Goal: Task Accomplishment & Management: Manage account settings

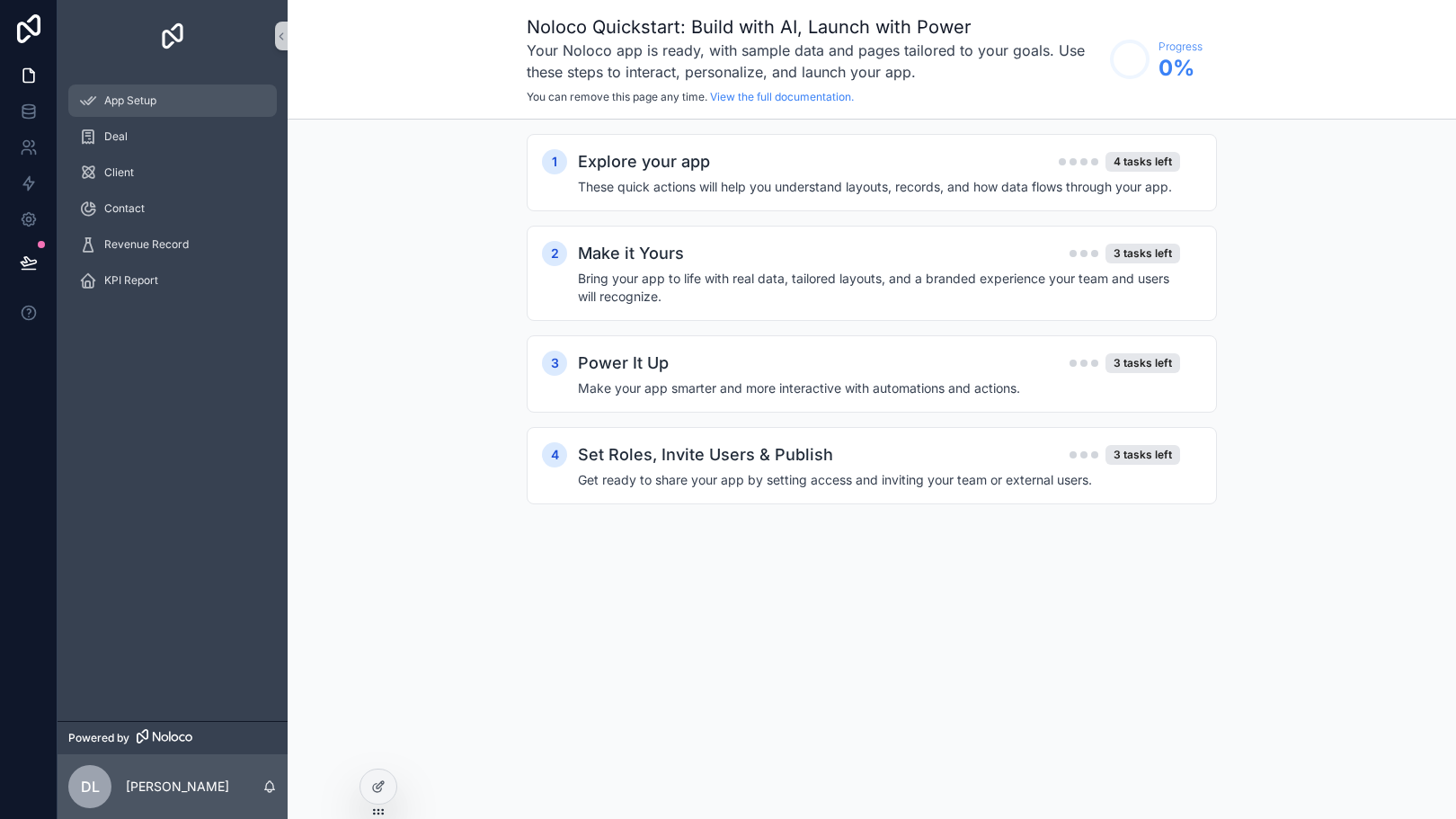
click at [145, 113] on div "App Setup" at bounding box center [172, 101] width 187 height 29
click at [802, 161] on div "Explore your app 4 tasks left" at bounding box center [879, 161] width 602 height 25
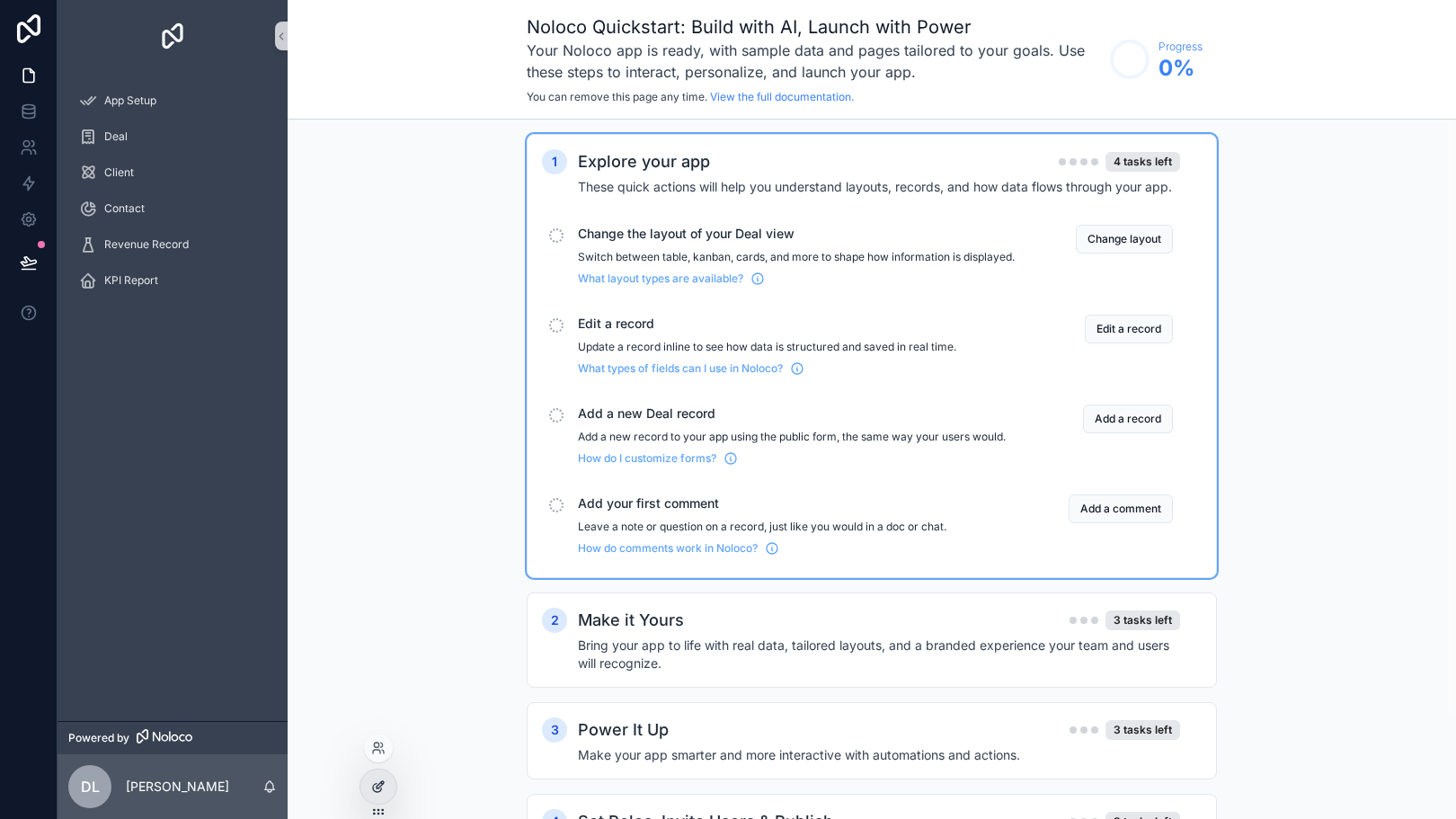
click at [375, 786] on icon at bounding box center [378, 786] width 15 height 15
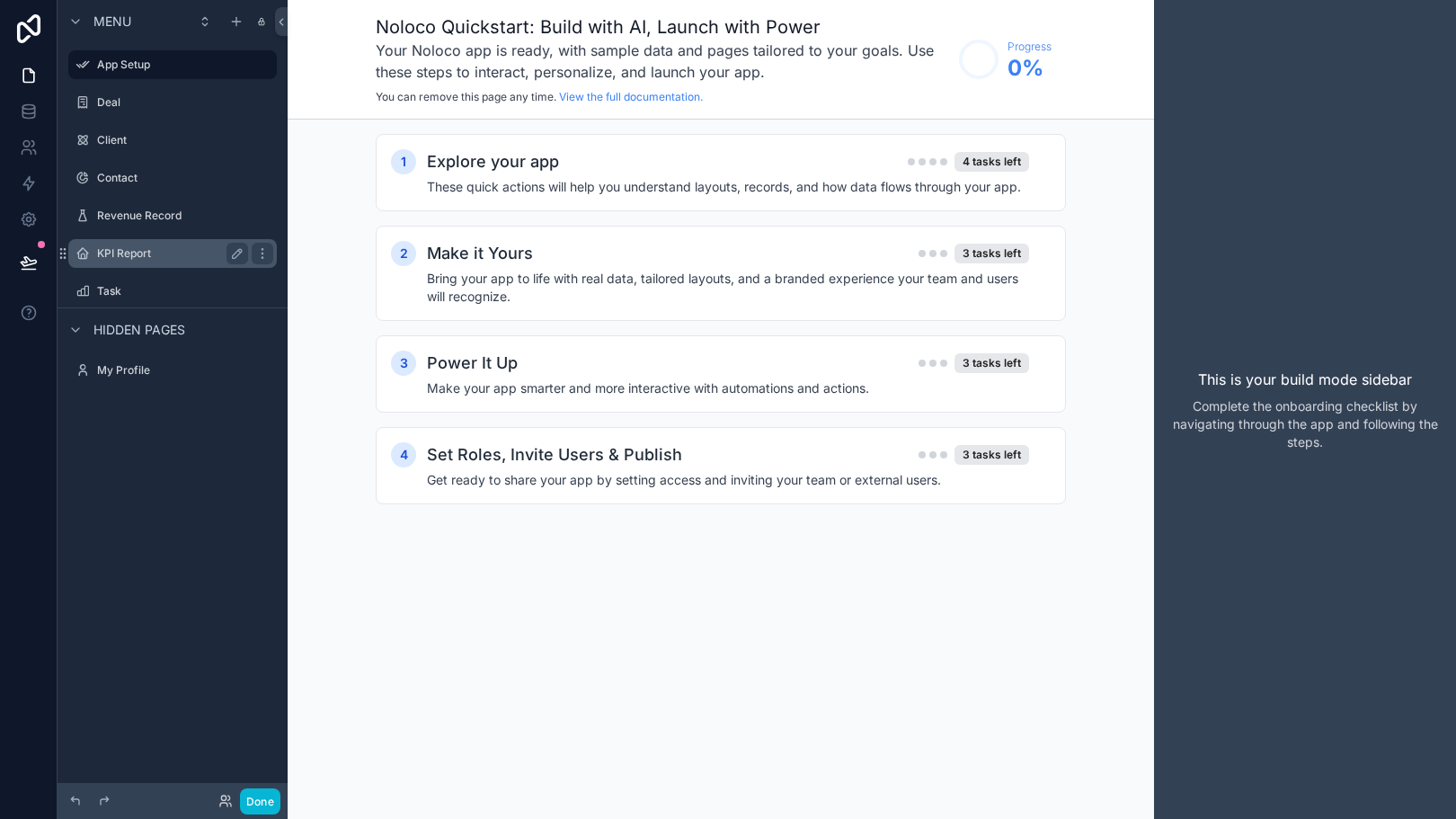
click at [154, 245] on div "KPI Report" at bounding box center [172, 254] width 151 height 22
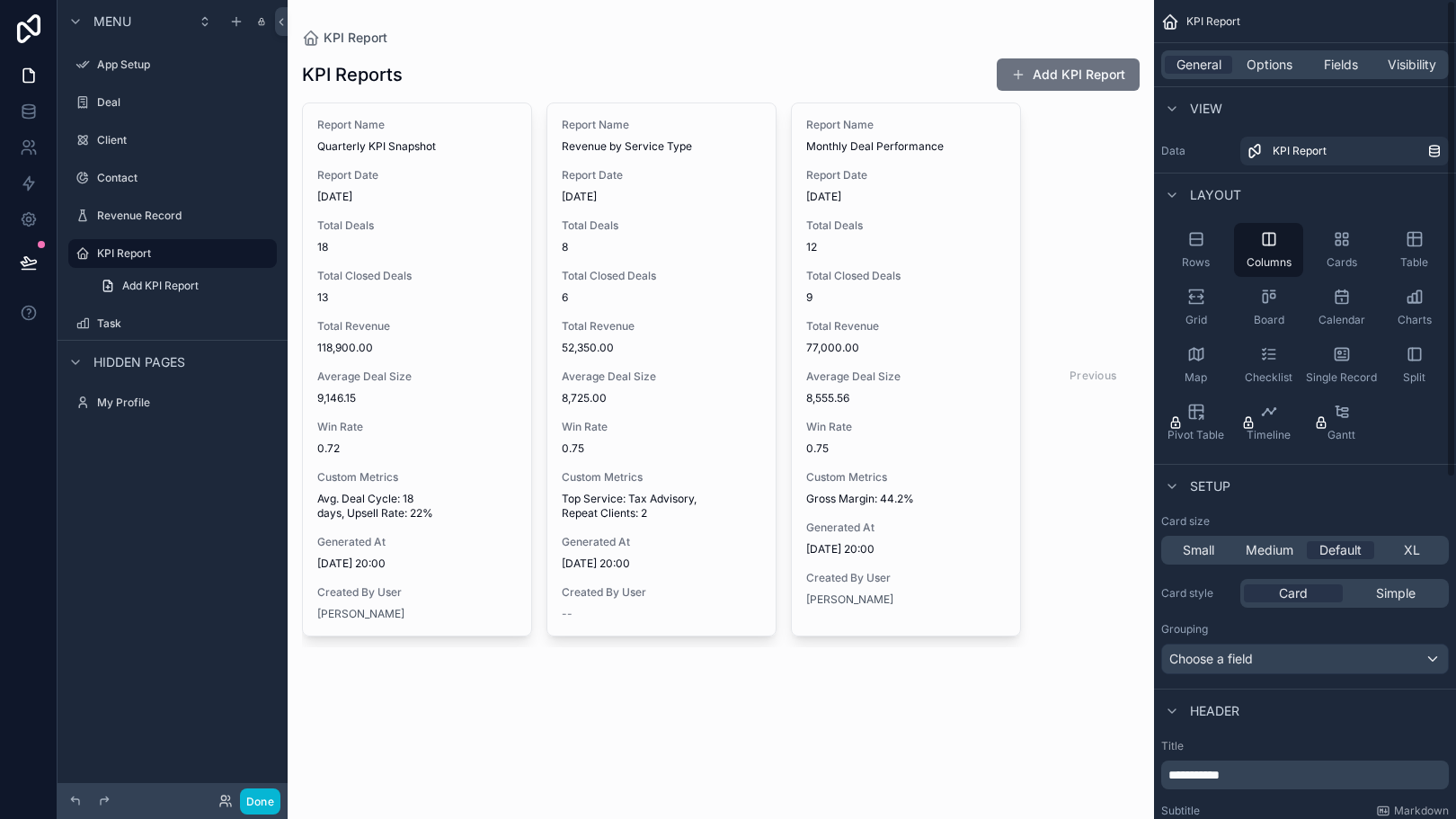
click at [872, 243] on div "scrollable content" at bounding box center [720, 352] width 866 height 705
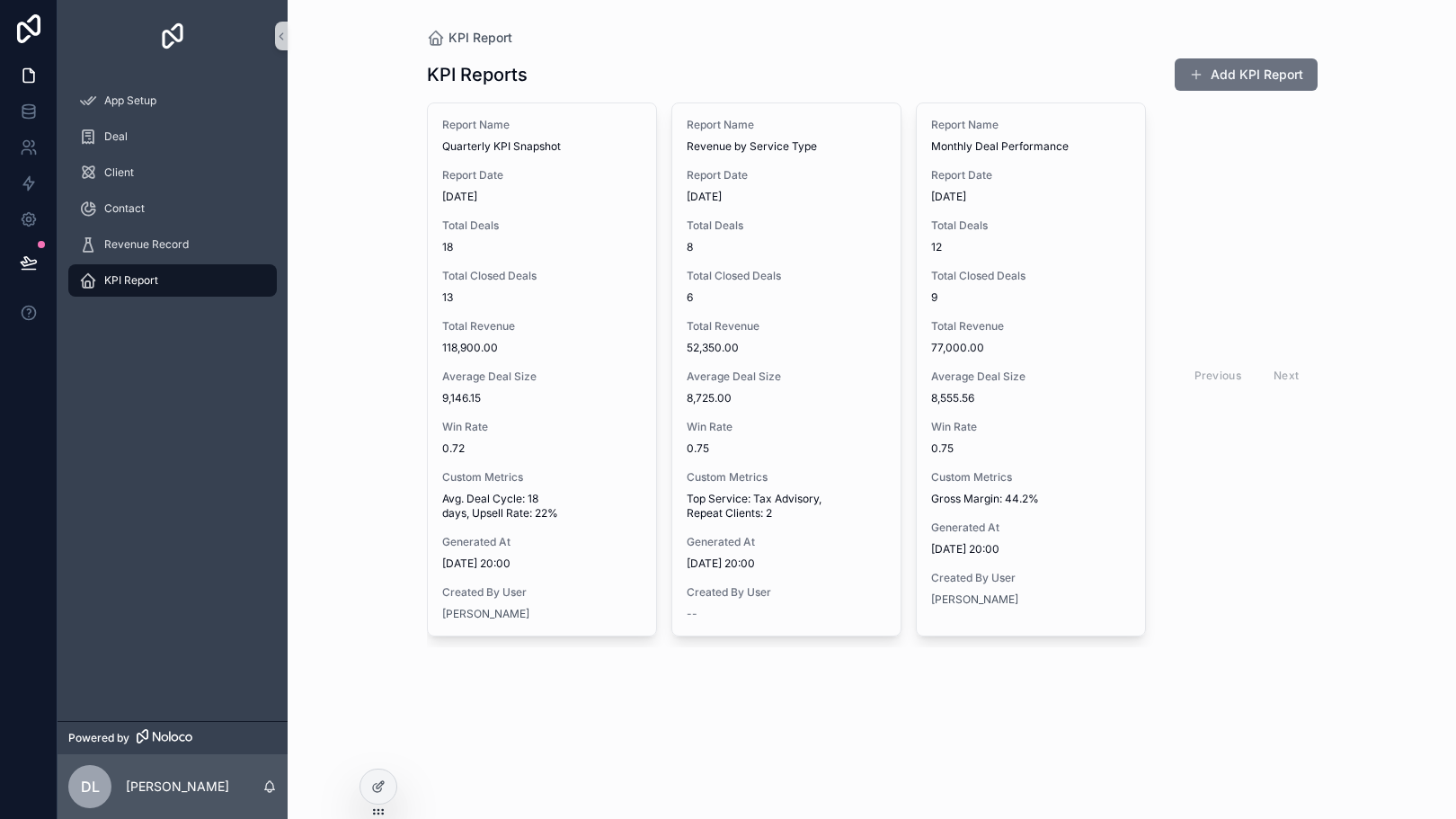
click at [302, 509] on div "KPI Report KPI Reports Add KPI Report Report Name Quarterly KPI Snapshot Report…" at bounding box center [872, 409] width 1168 height 819
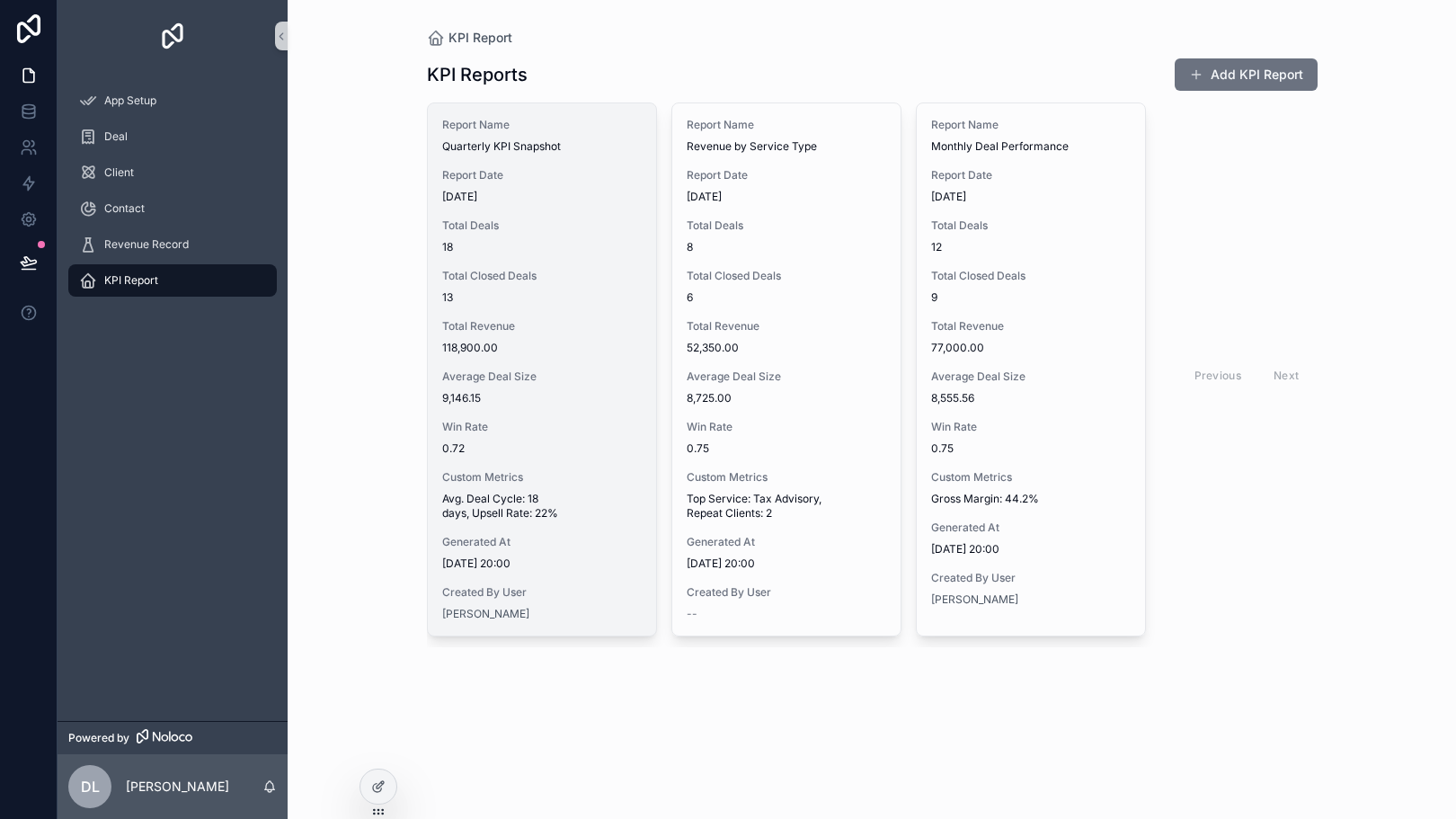
click at [504, 272] on span "Total Closed Deals" at bounding box center [542, 276] width 200 height 15
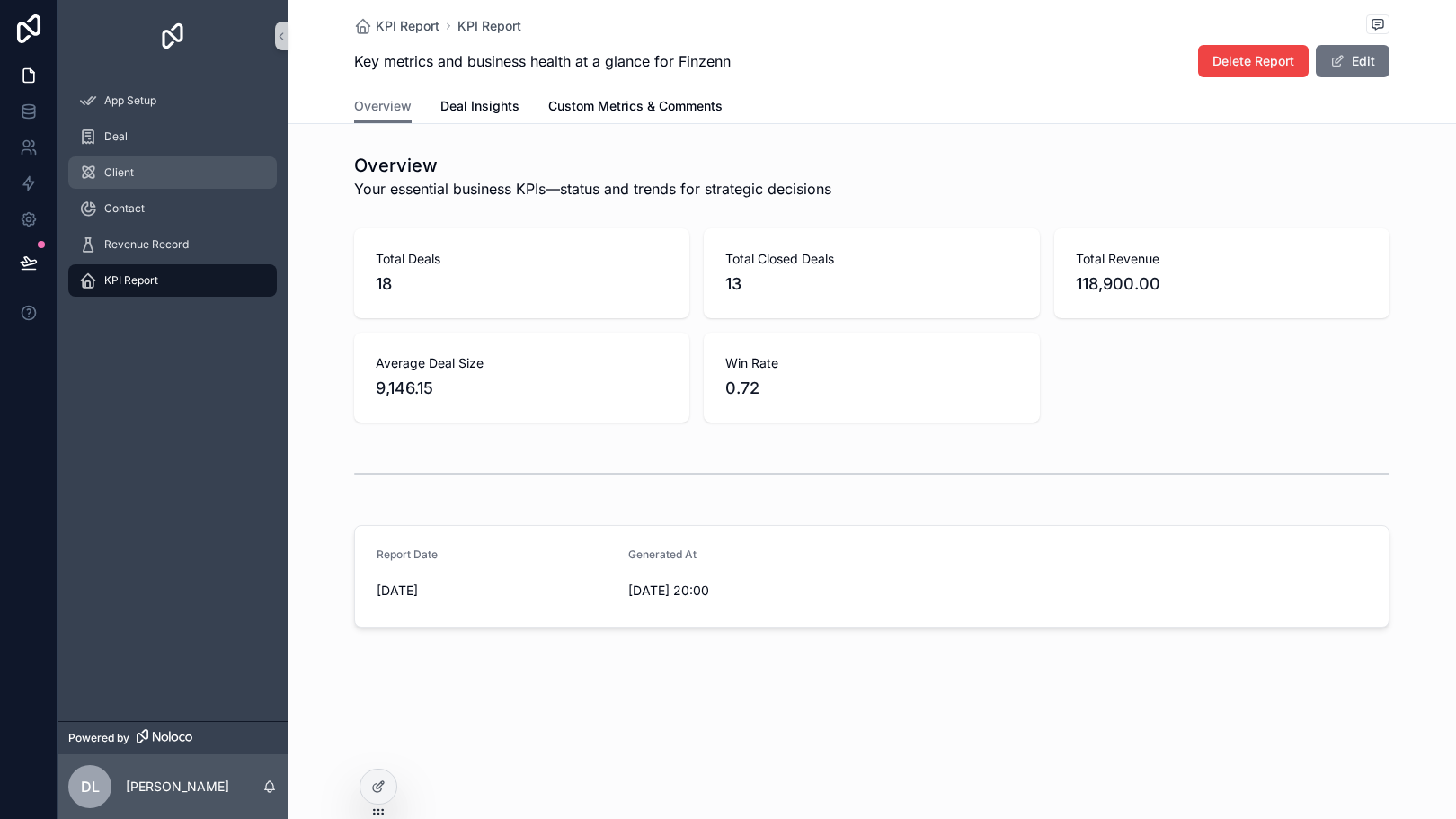
click at [152, 173] on div "Client" at bounding box center [172, 172] width 187 height 29
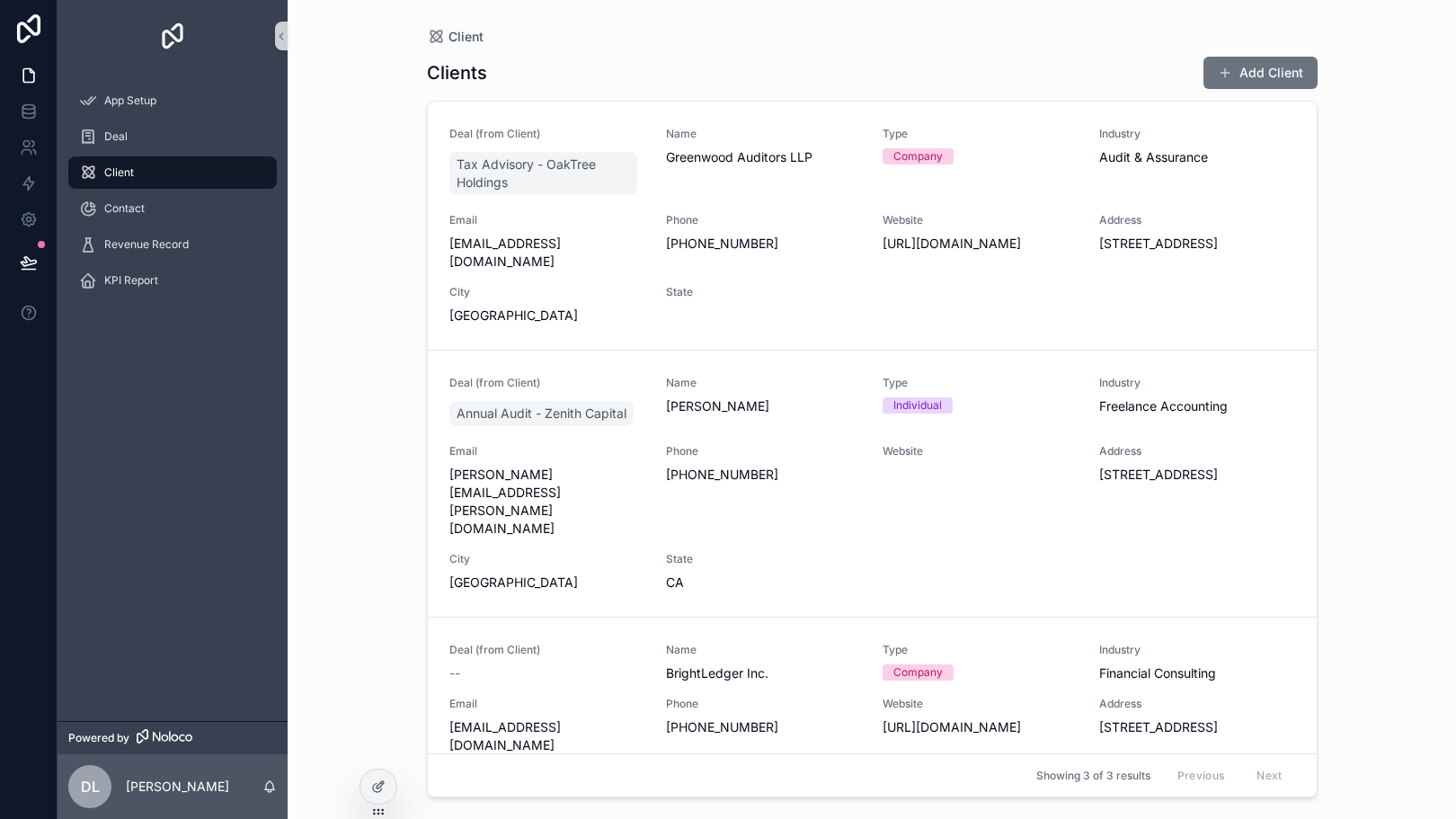
drag, startPoint x: 203, startPoint y: 180, endPoint x: 118, endPoint y: 571, distance: 400.1
click at [118, 571] on div "App Setup Deal Client Contact Revenue Record KPI Report" at bounding box center [172, 395] width 230 height 648
drag, startPoint x: 298, startPoint y: 36, endPoint x: 276, endPoint y: 36, distance: 22.0
click at [276, 36] on div "App Setup Deal Client Contact Revenue Record KPI Report Powered by DL [PERSON_N…" at bounding box center [757, 409] width 1399 height 819
click at [276, 36] on icon "scrollable content" at bounding box center [281, 36] width 13 height 14
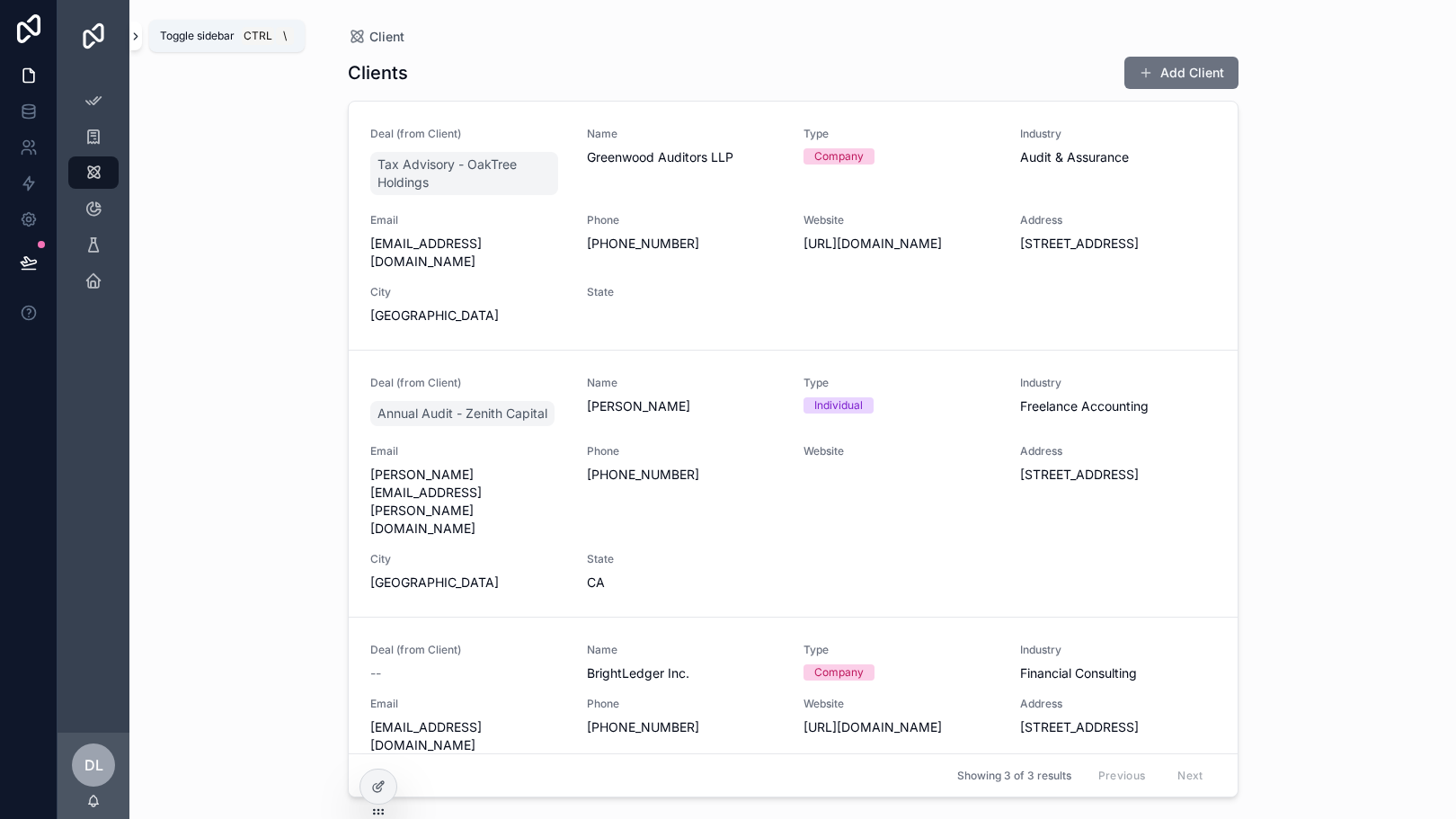
click at [137, 33] on icon "scrollable content" at bounding box center [136, 36] width 13 height 14
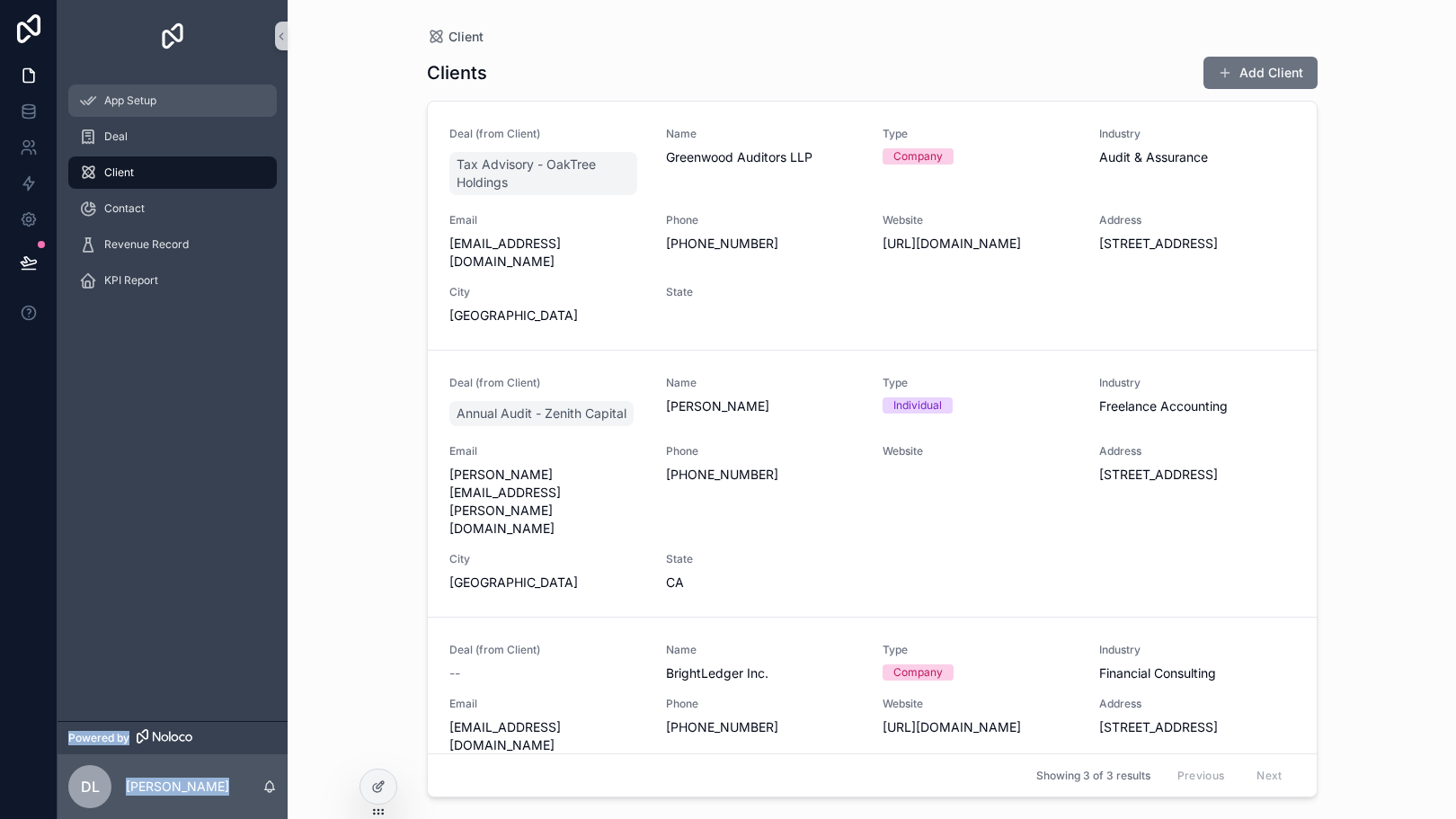
click at [130, 113] on div "App Setup" at bounding box center [172, 101] width 187 height 29
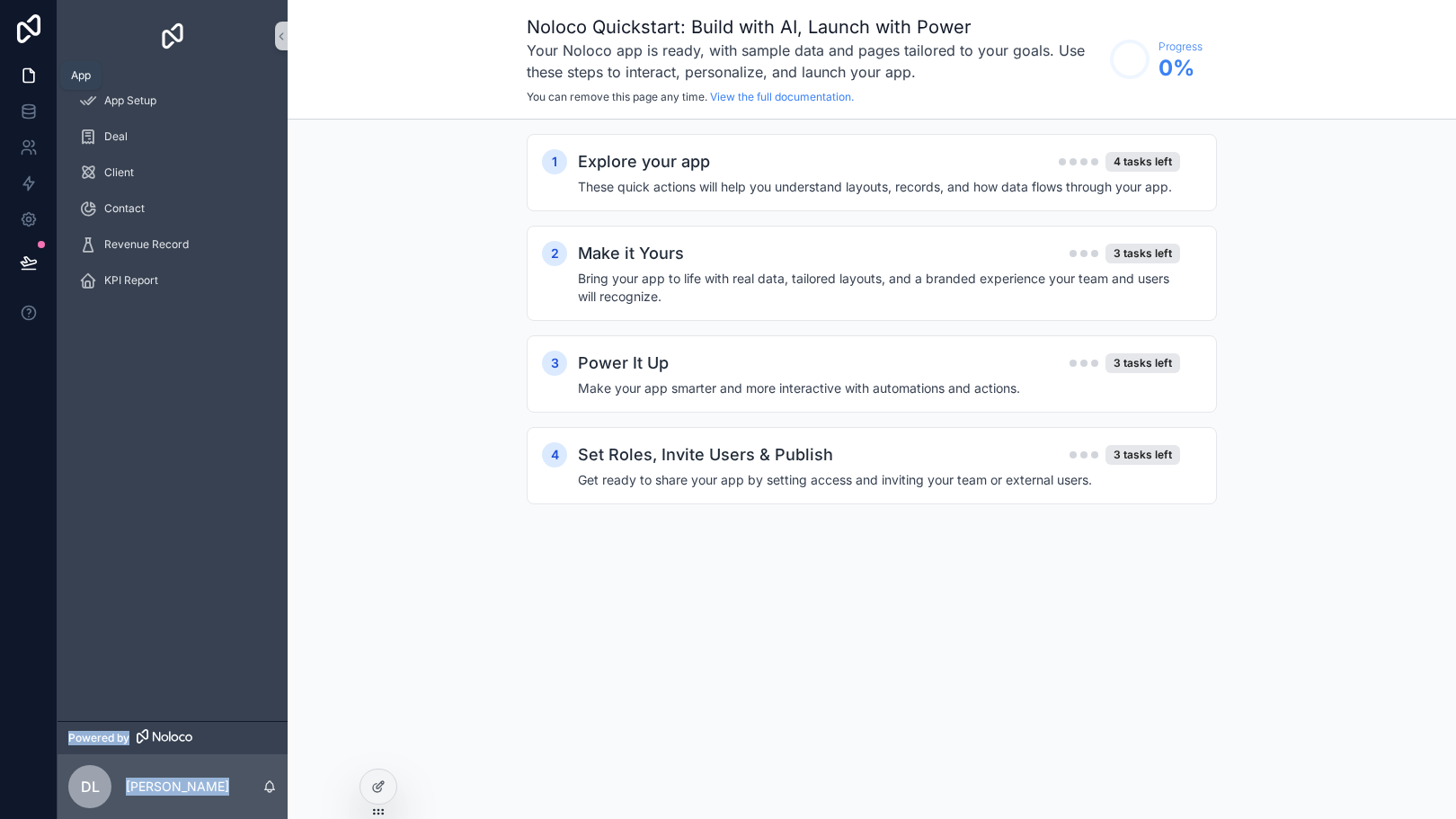
click at [36, 73] on icon at bounding box center [29, 75] width 18 height 18
click at [34, 107] on icon at bounding box center [28, 111] width 12 height 7
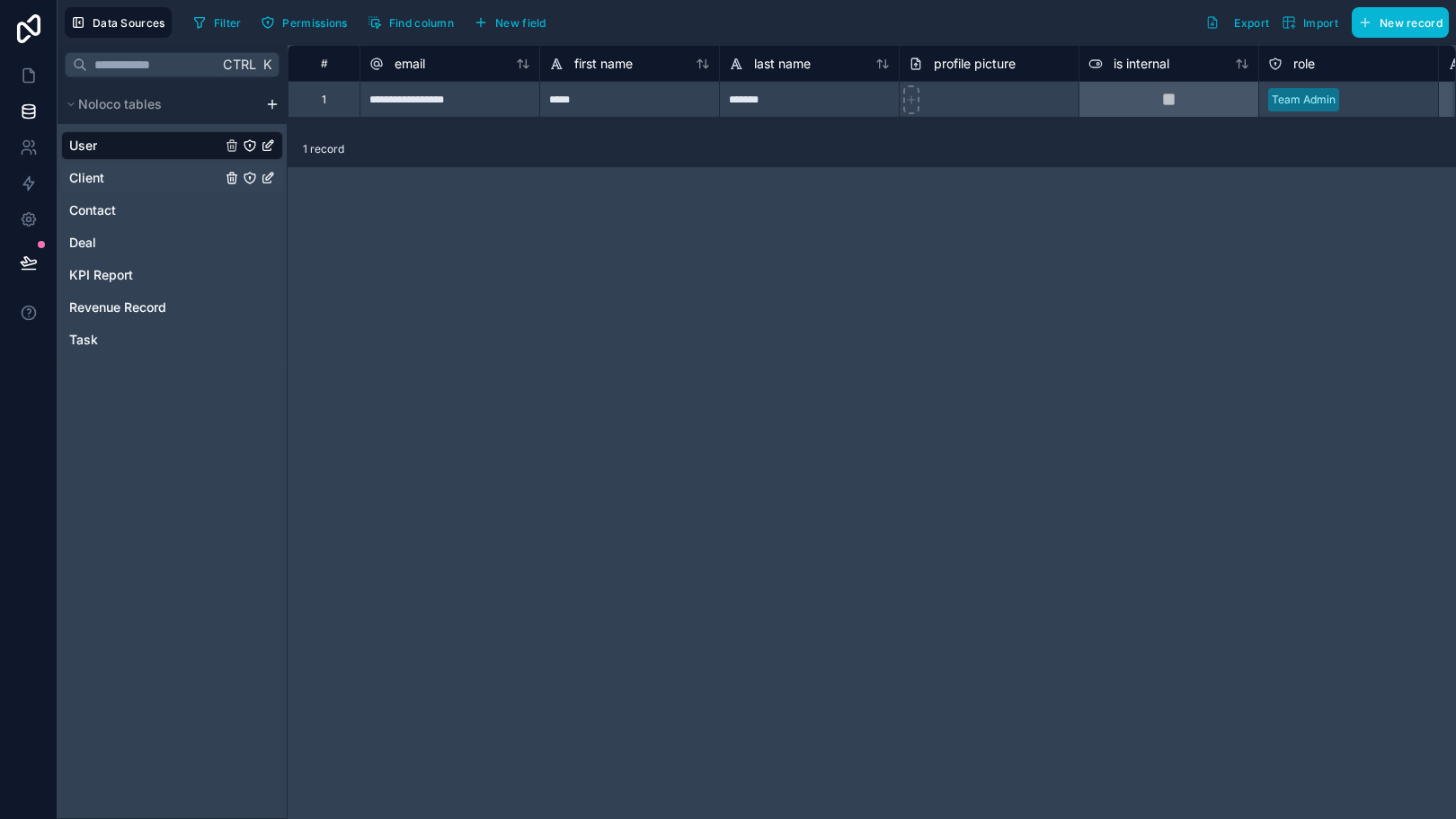
click at [122, 179] on div "Client" at bounding box center [171, 178] width 222 height 29
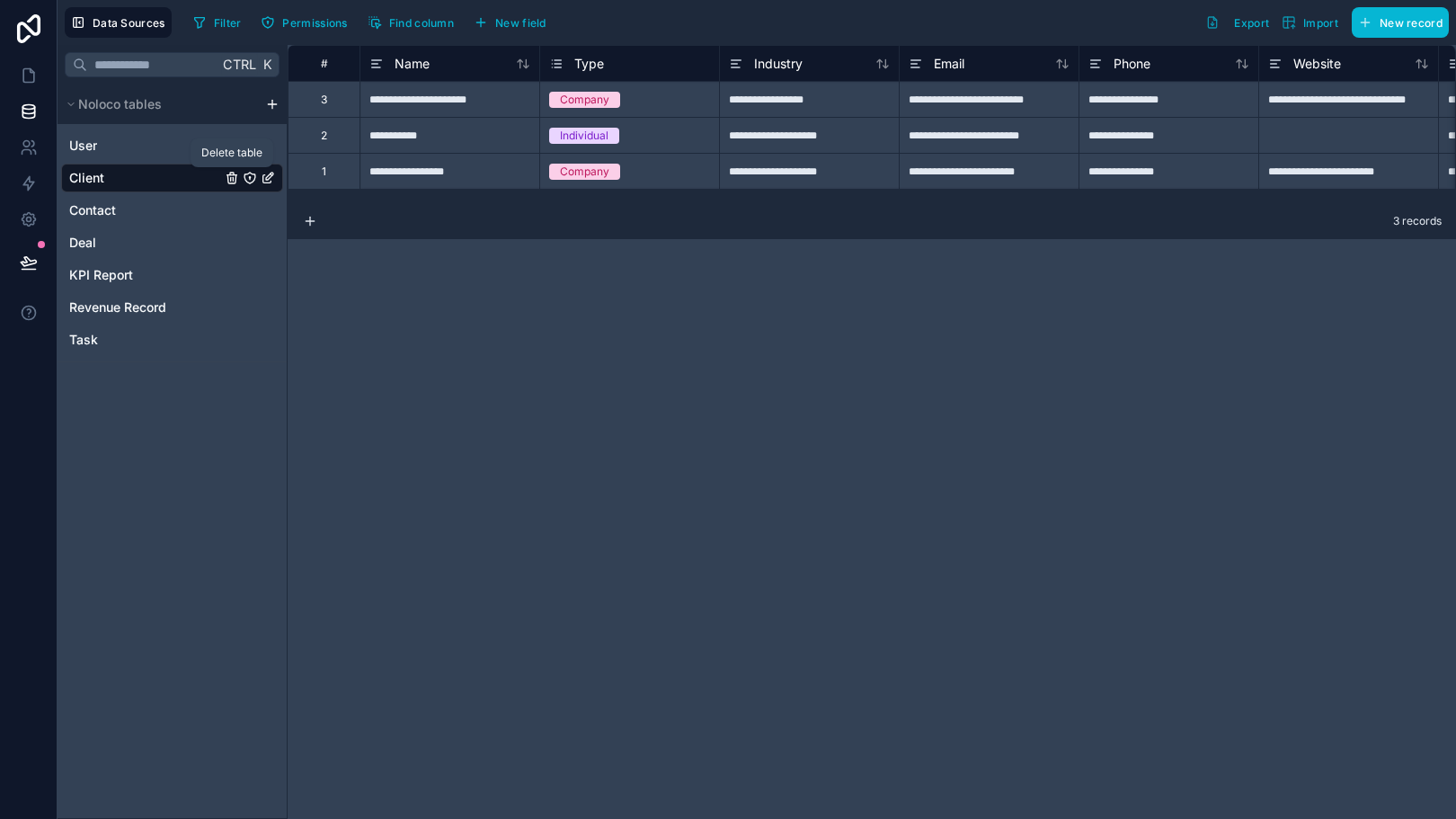
click at [230, 175] on icon "Client" at bounding box center [232, 178] width 15 height 15
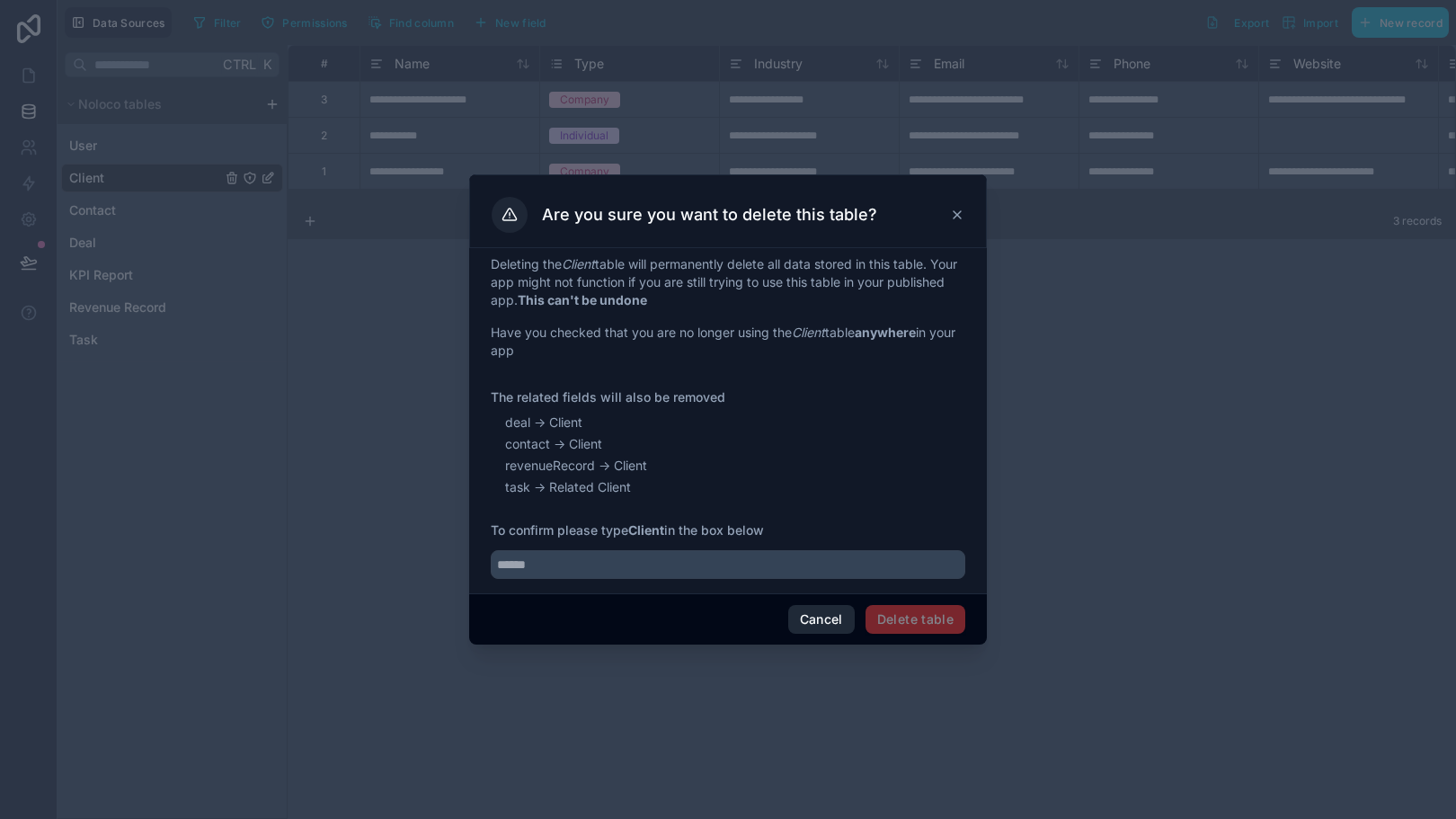
click at [836, 617] on button "Cancel" at bounding box center [821, 619] width 66 height 29
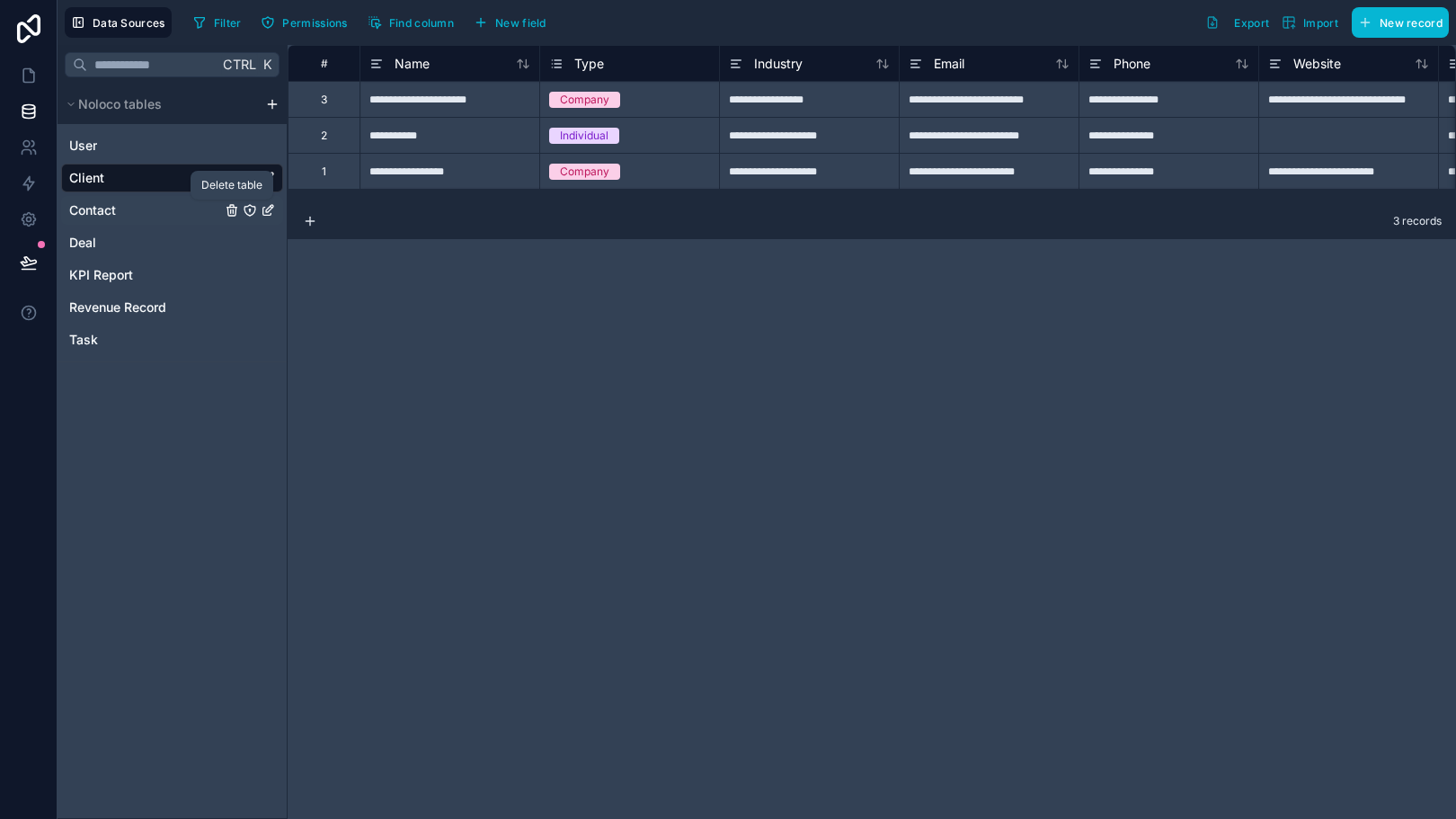
click at [235, 209] on icon "Contact" at bounding box center [232, 210] width 15 height 15
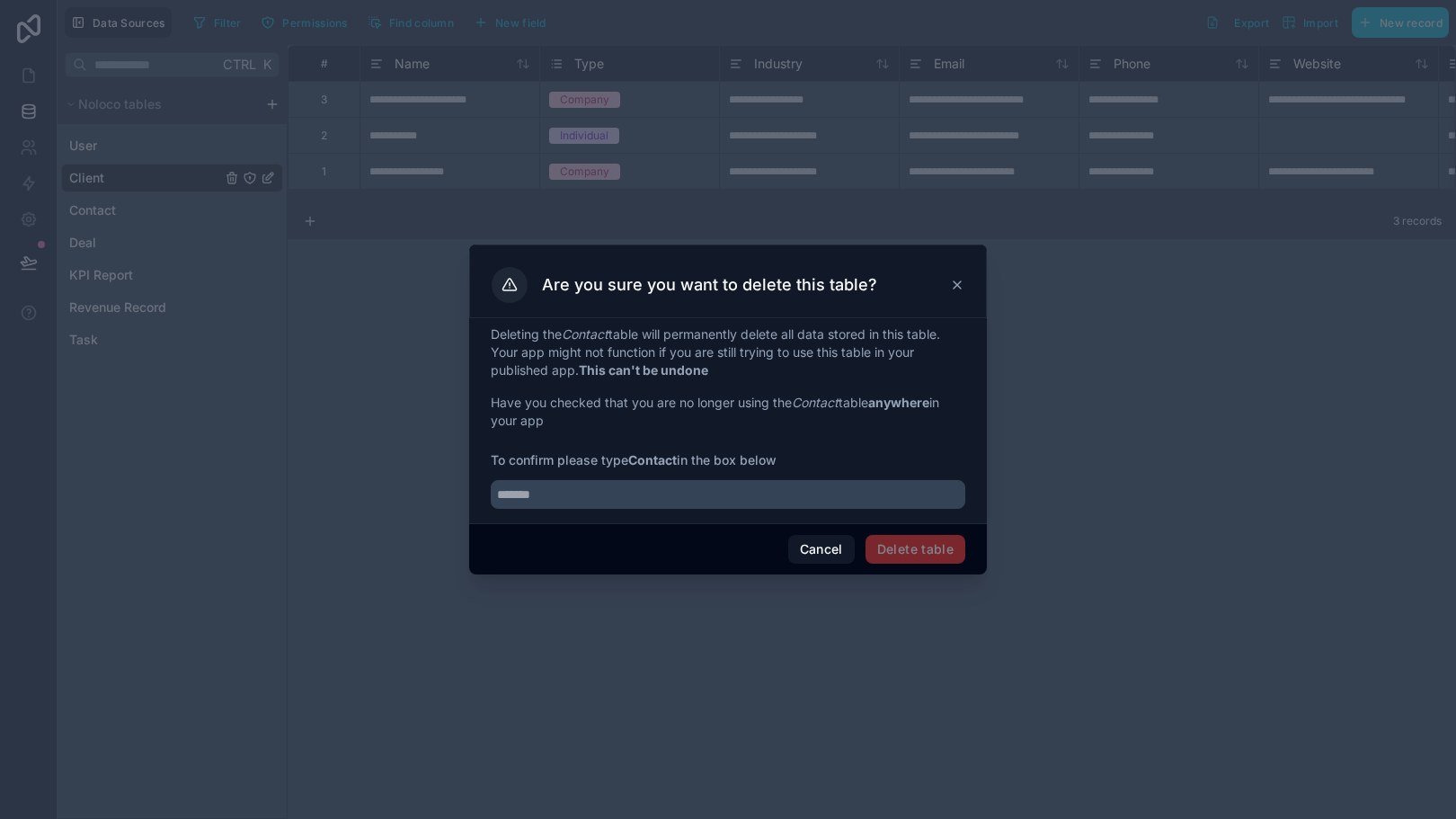
click at [909, 544] on span "Delete table" at bounding box center [915, 550] width 100 height 29
click at [722, 505] on input "text" at bounding box center [728, 494] width 474 height 29
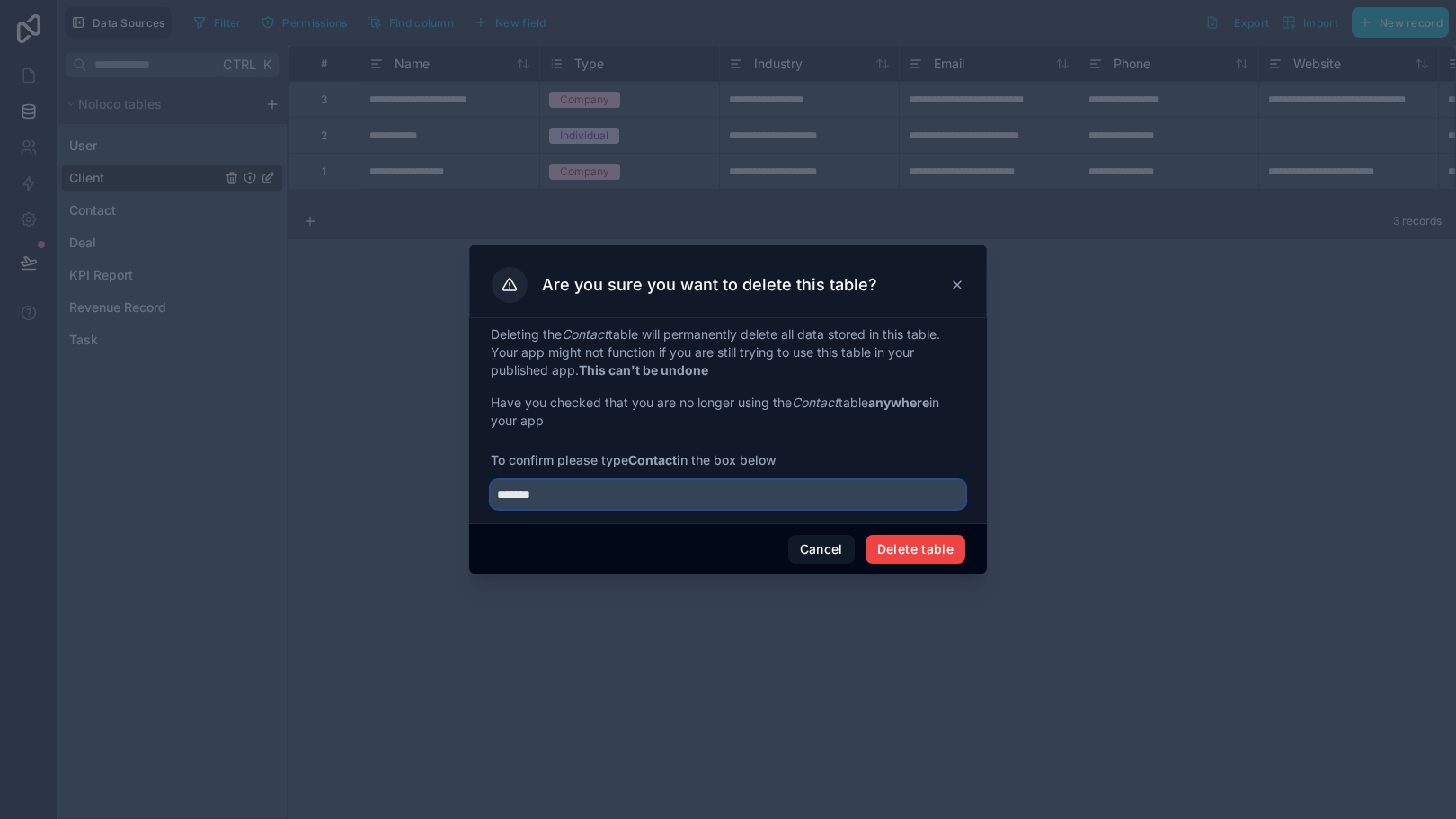
type input "*******"
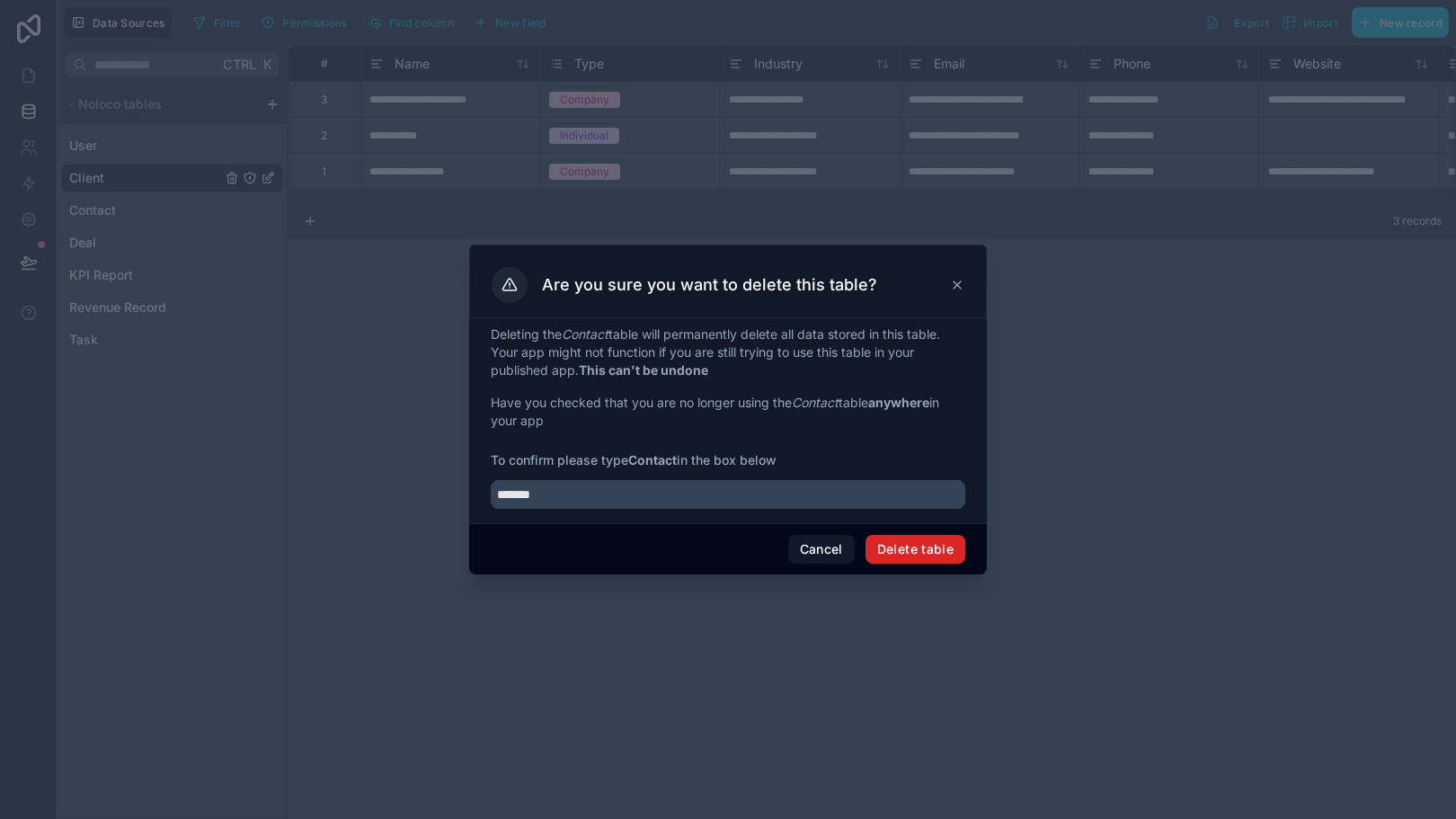
click at [903, 539] on button "Delete table" at bounding box center [915, 550] width 100 height 29
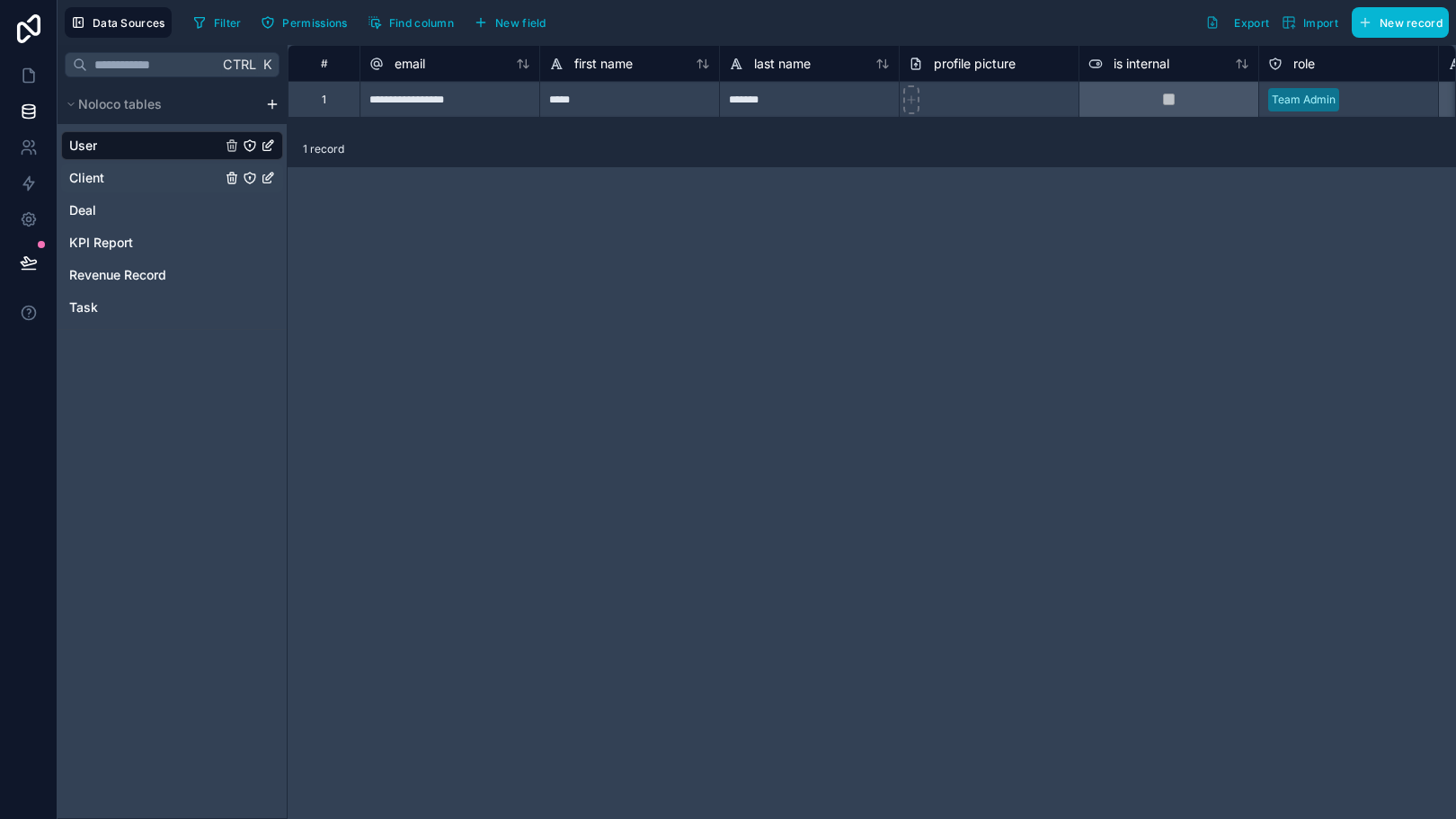
click at [171, 180] on div "Client" at bounding box center [171, 178] width 222 height 29
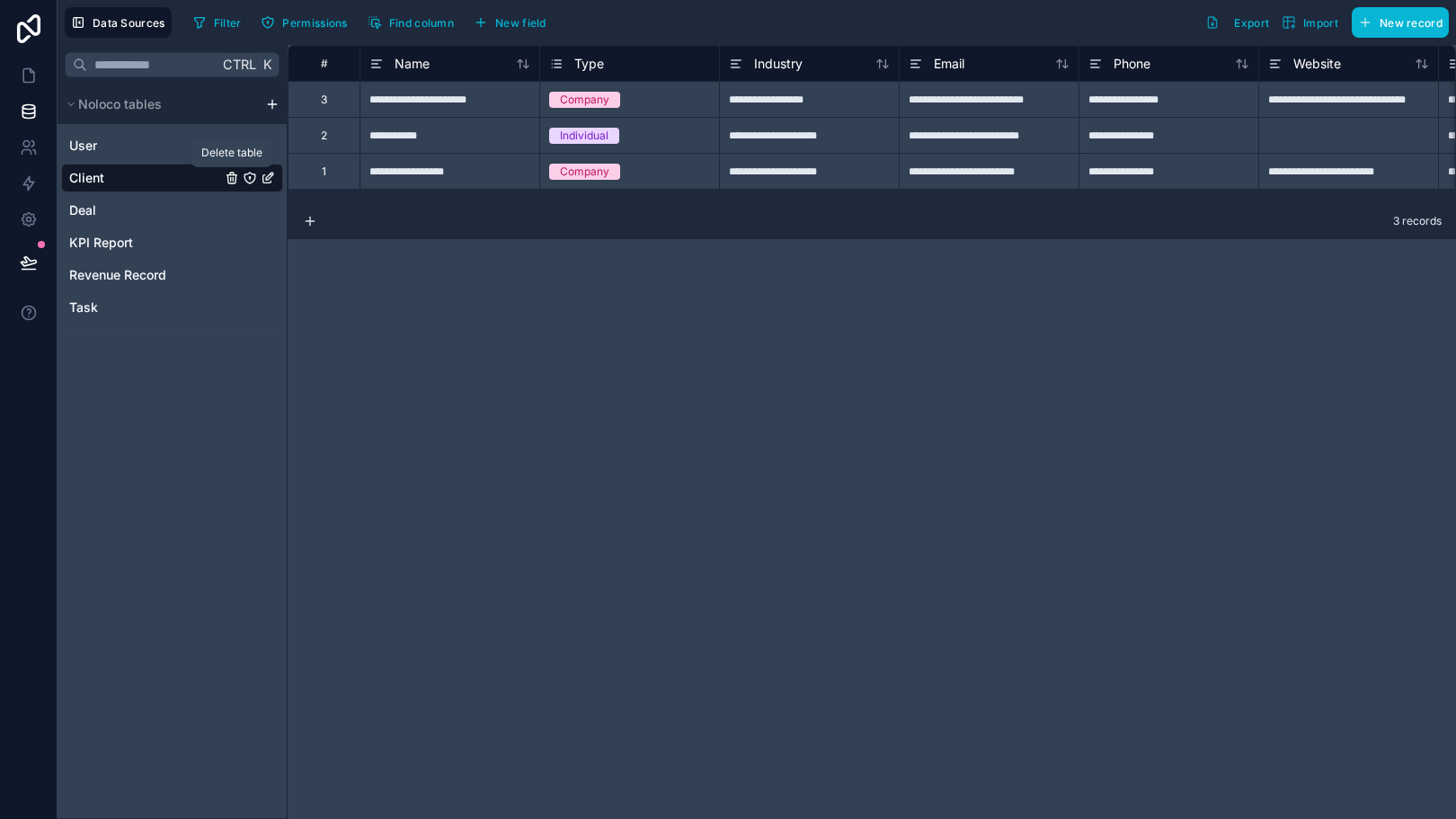
click at [232, 182] on icon "Client" at bounding box center [232, 178] width 15 height 15
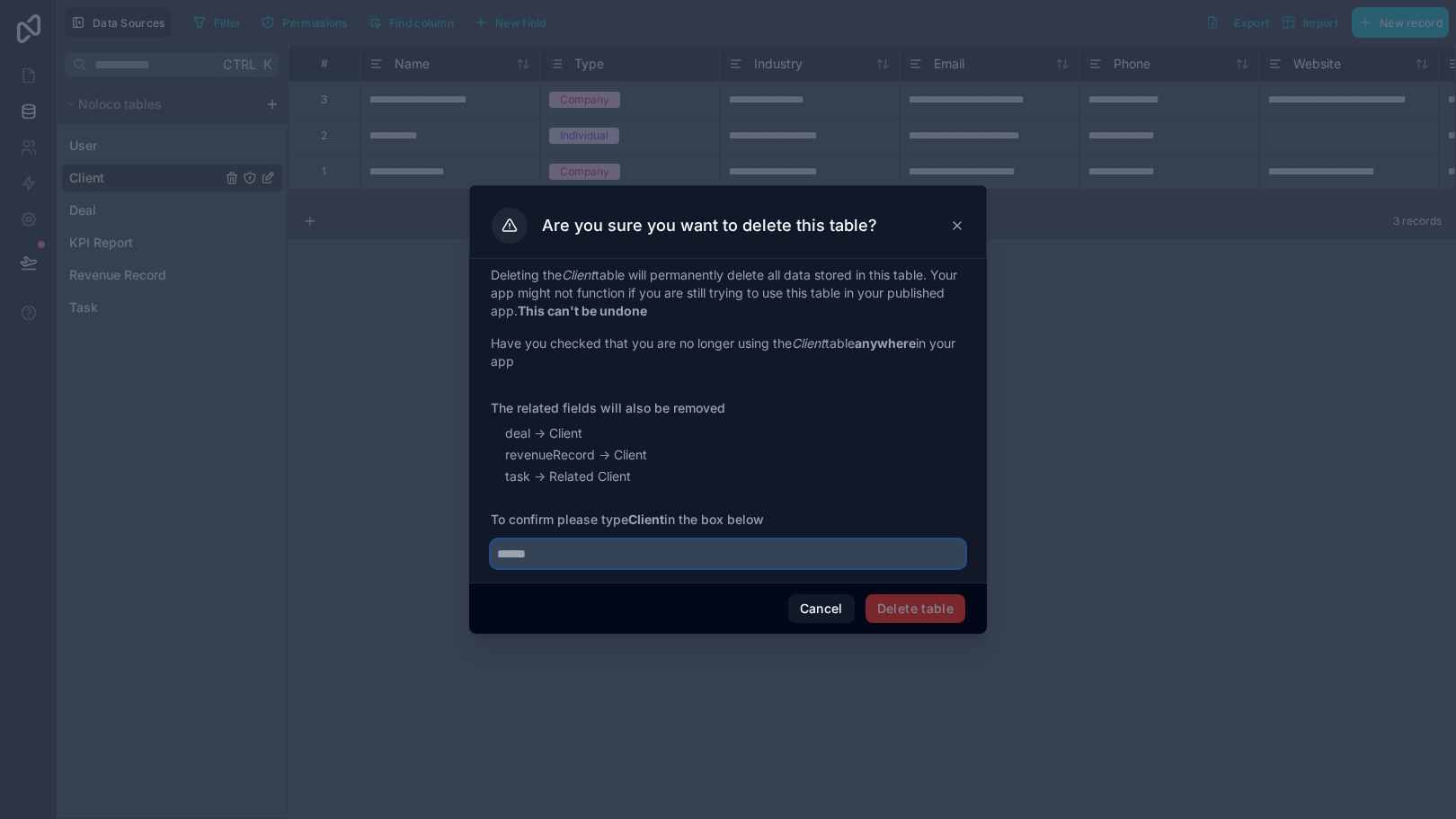
click at [572, 544] on input "text" at bounding box center [728, 553] width 474 height 29
type input "******"
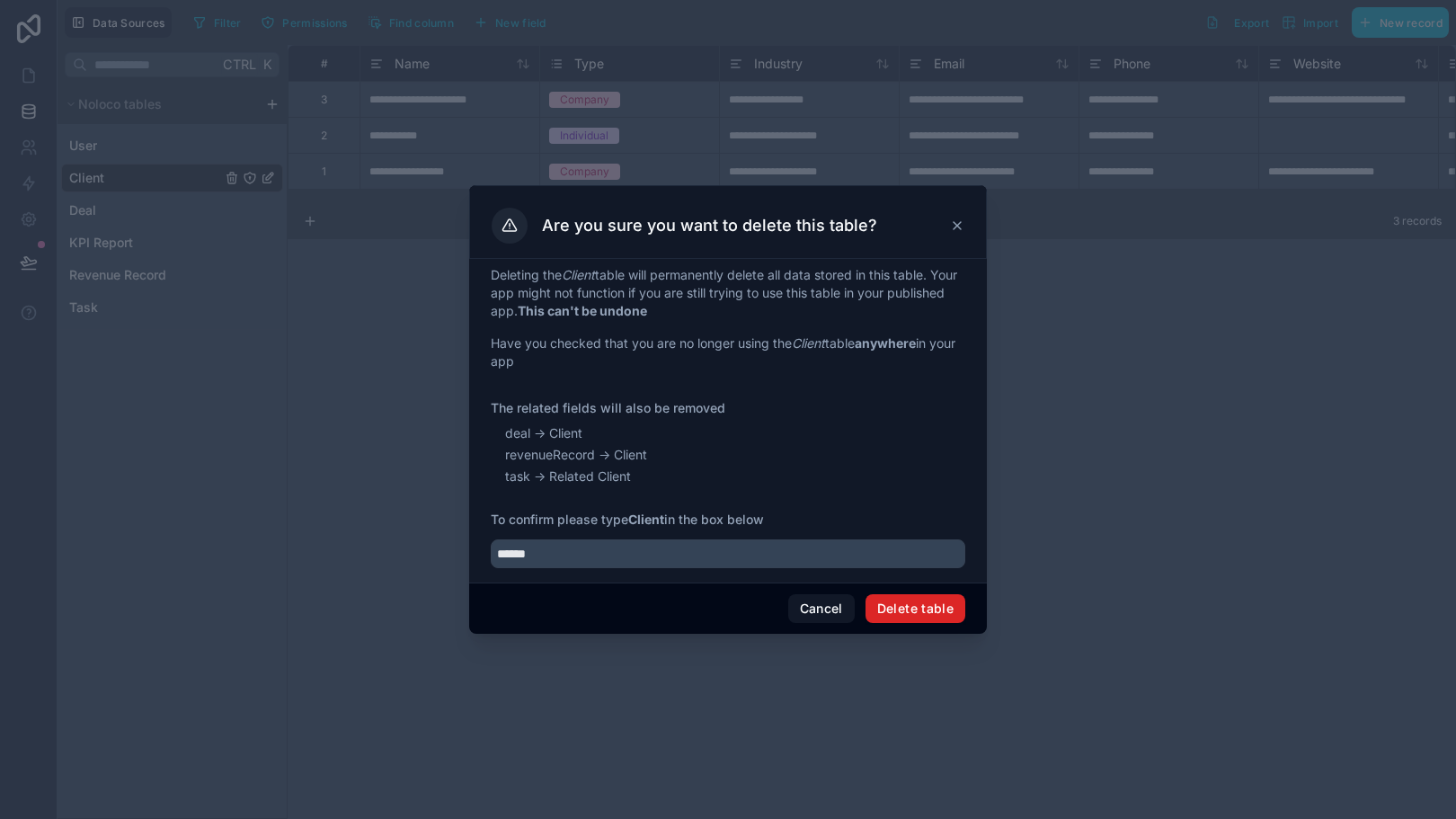
click at [929, 594] on button "Delete table" at bounding box center [915, 609] width 100 height 29
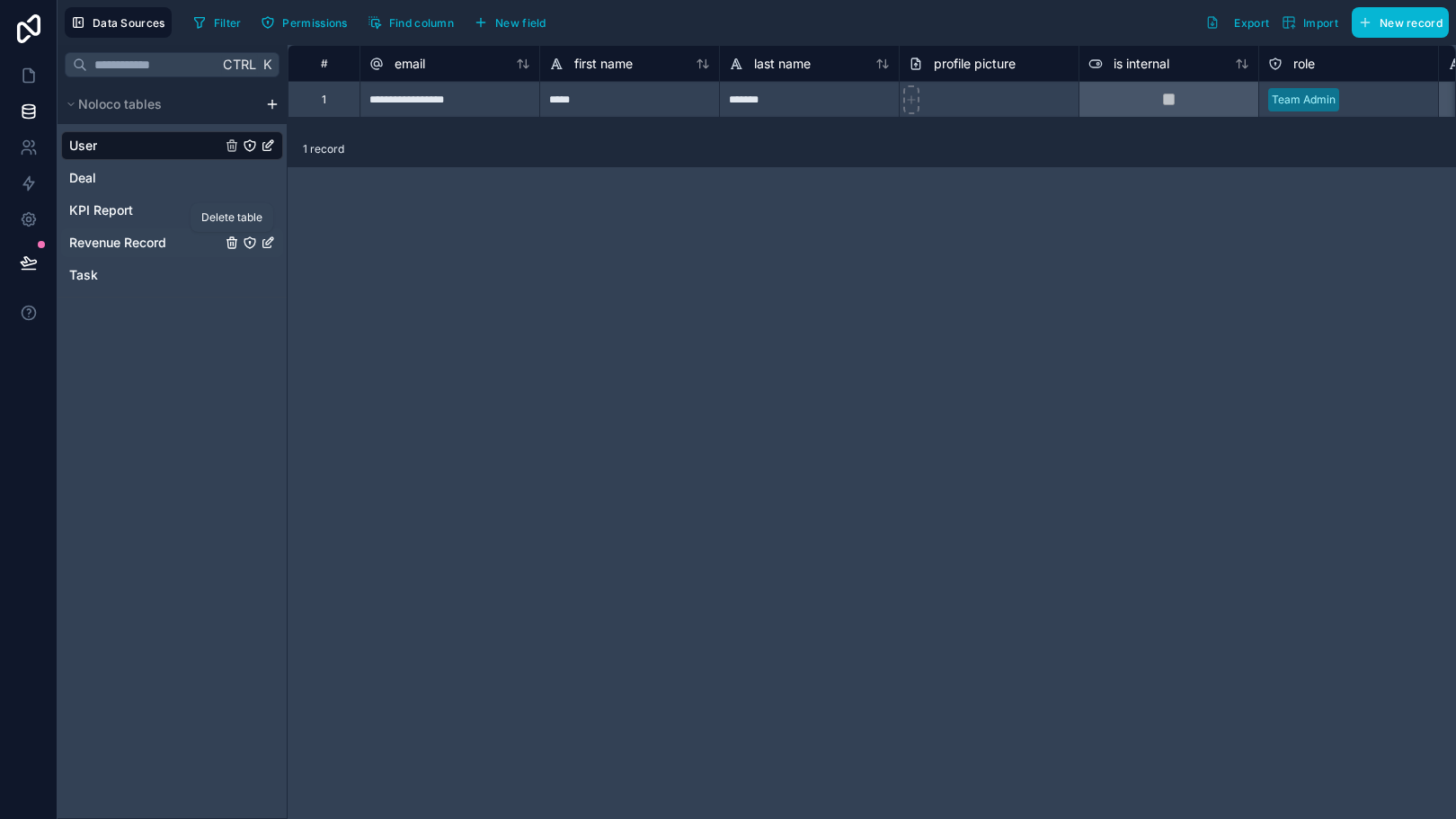
click at [233, 244] on icon "Revenue Record" at bounding box center [233, 244] width 0 height 4
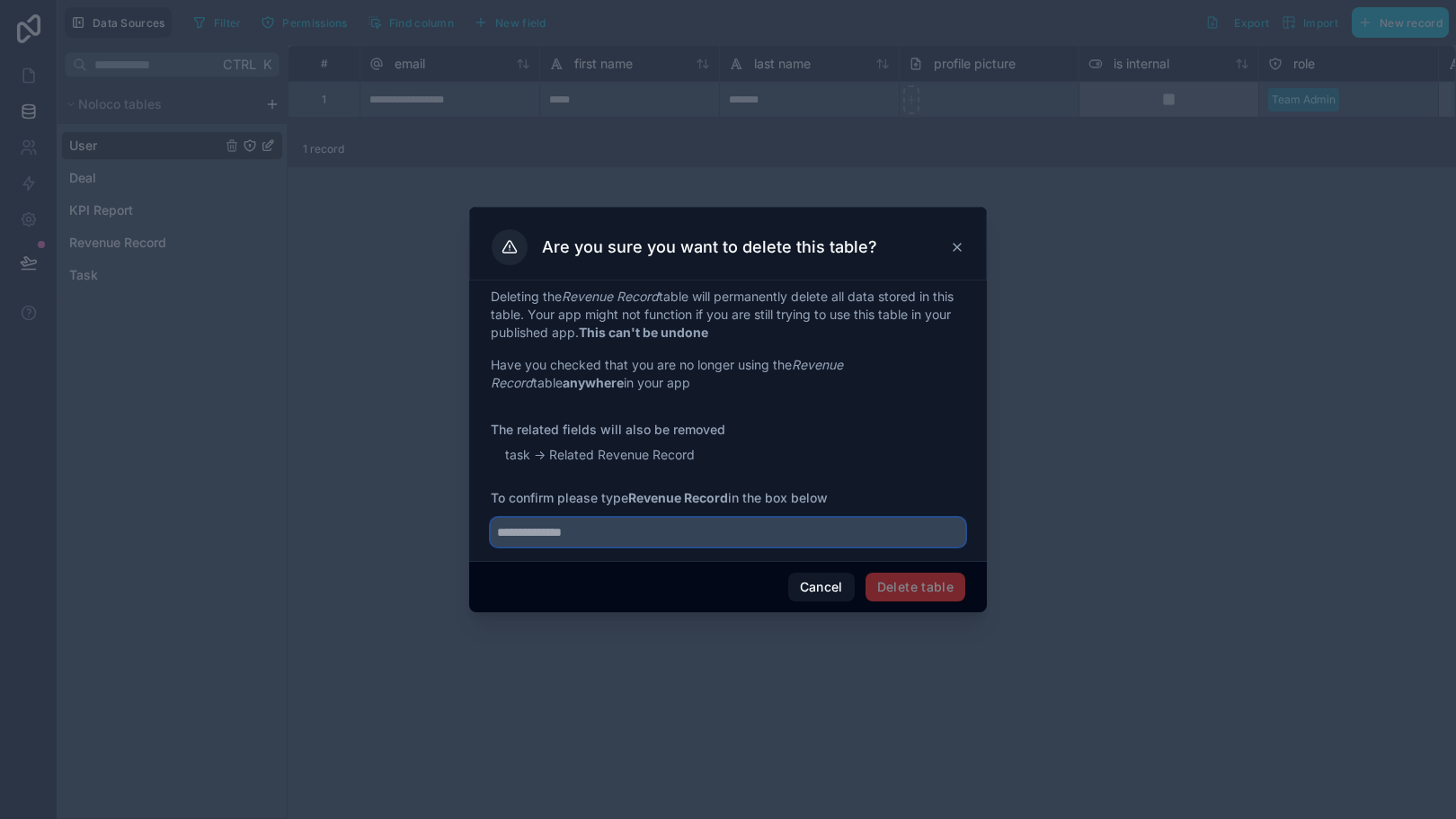
click at [796, 534] on input "text" at bounding box center [728, 532] width 474 height 29
type input "**********"
click at [942, 587] on button "Delete table" at bounding box center [915, 587] width 100 height 29
